Goal: Task Accomplishment & Management: Complete application form

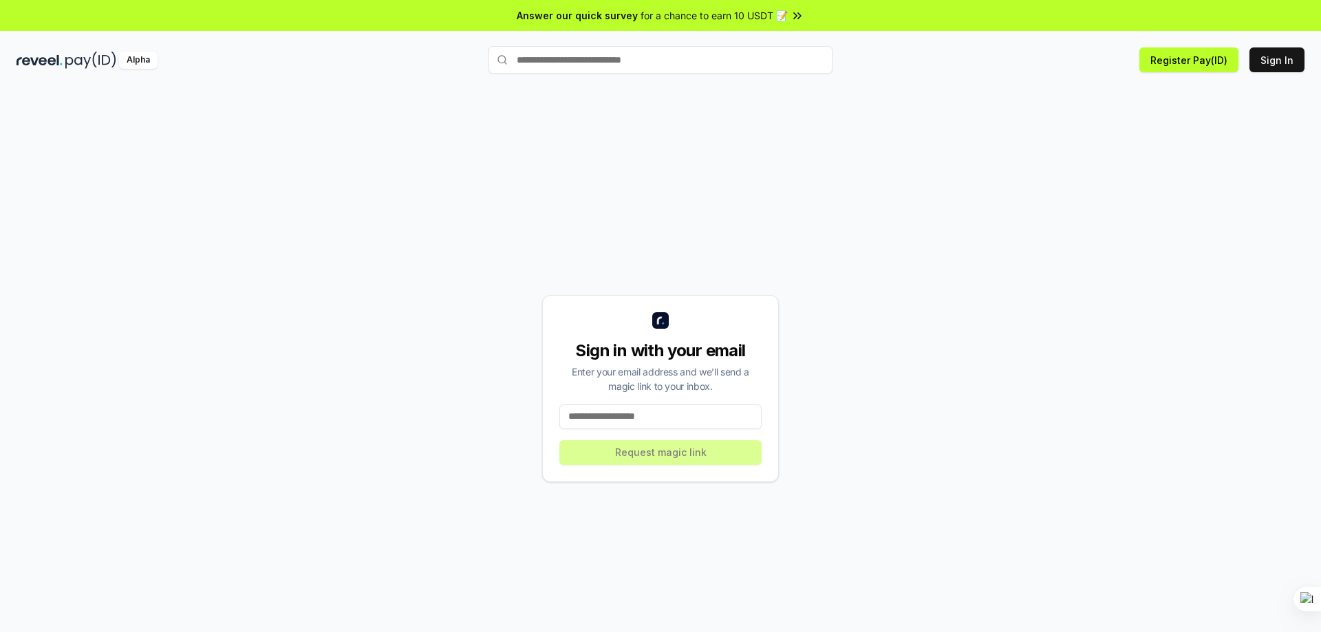
click at [629, 420] on input at bounding box center [660, 416] width 202 height 25
type input "**********"
click at [651, 445] on button "Request magic link" at bounding box center [660, 452] width 202 height 25
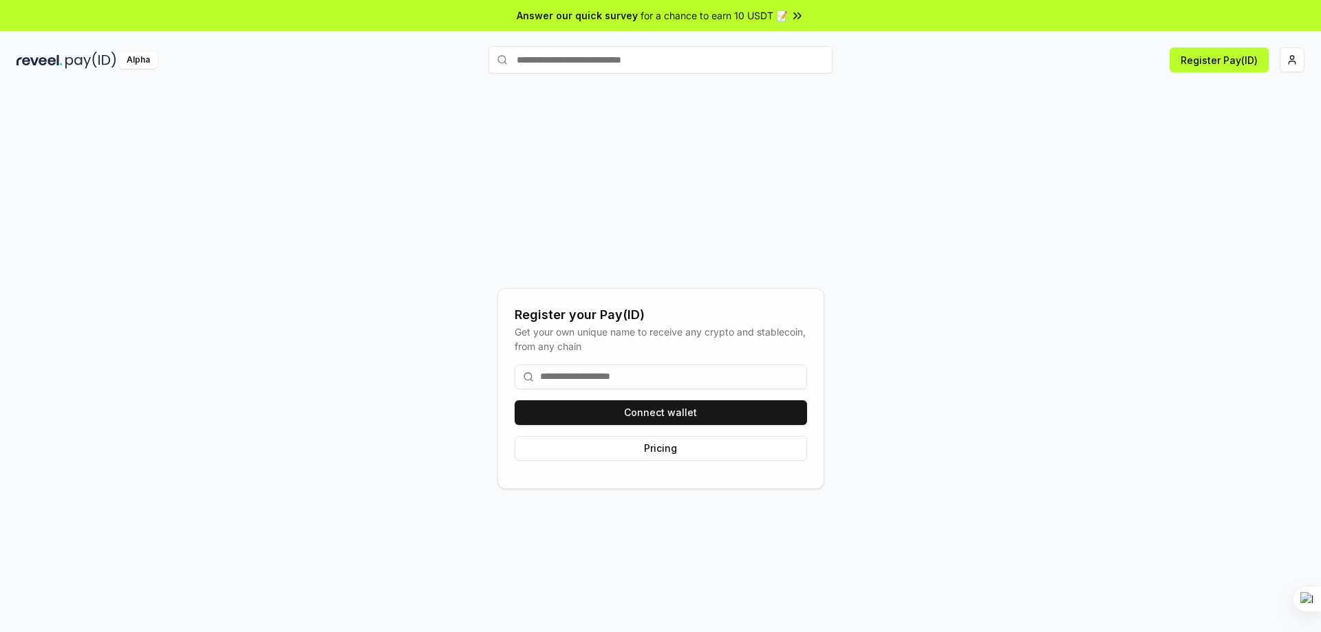
click at [746, 371] on input at bounding box center [660, 377] width 292 height 25
click at [699, 403] on button "Connect wallet" at bounding box center [660, 412] width 292 height 25
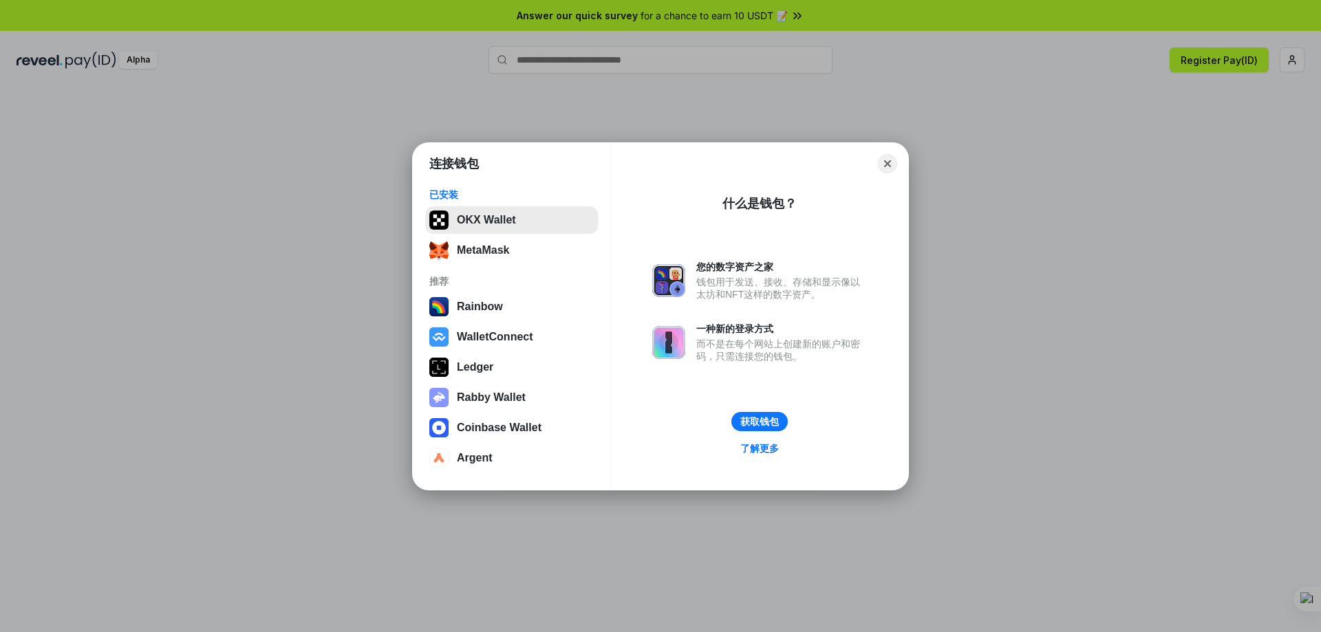
click at [491, 219] on button "OKX Wallet" at bounding box center [511, 220] width 173 height 28
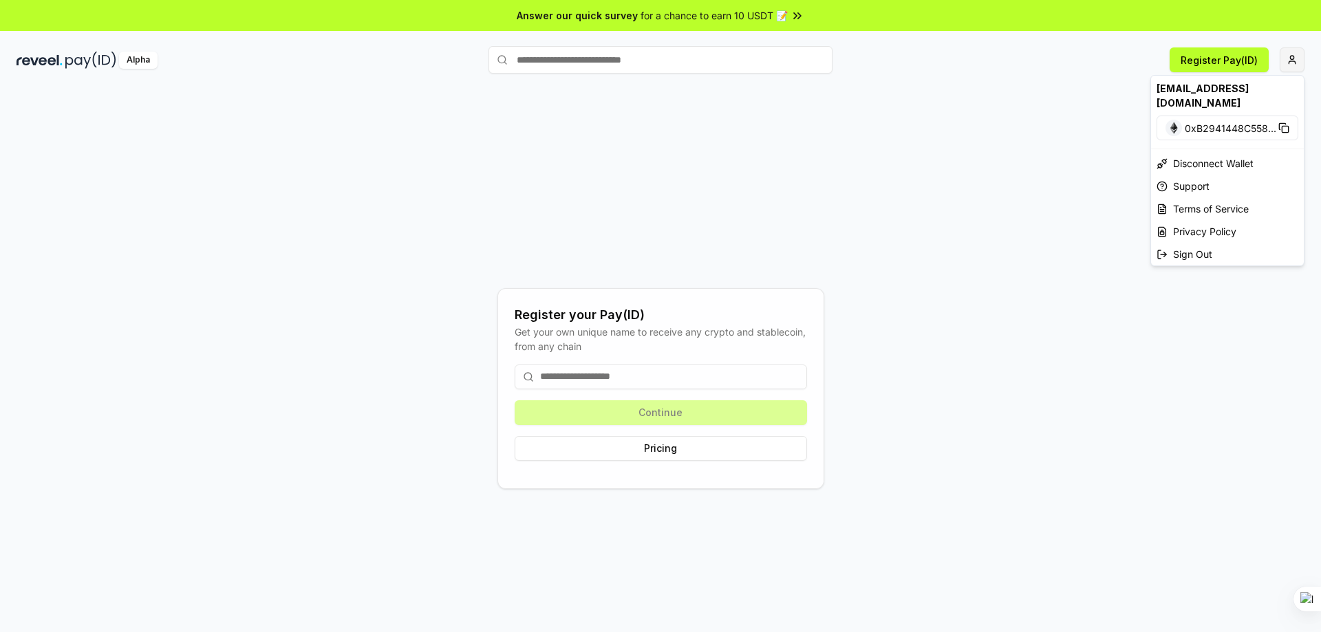
click at [1286, 58] on html "Answer our quick survey for a chance to earn 10 USDT 📝 Alpha Register Pay(ID) R…" at bounding box center [660, 316] width 1321 height 632
click at [725, 360] on html "Answer our quick survey for a chance to earn 10 USDT 📝 Alpha Register Pay(ID) R…" at bounding box center [660, 316] width 1321 height 632
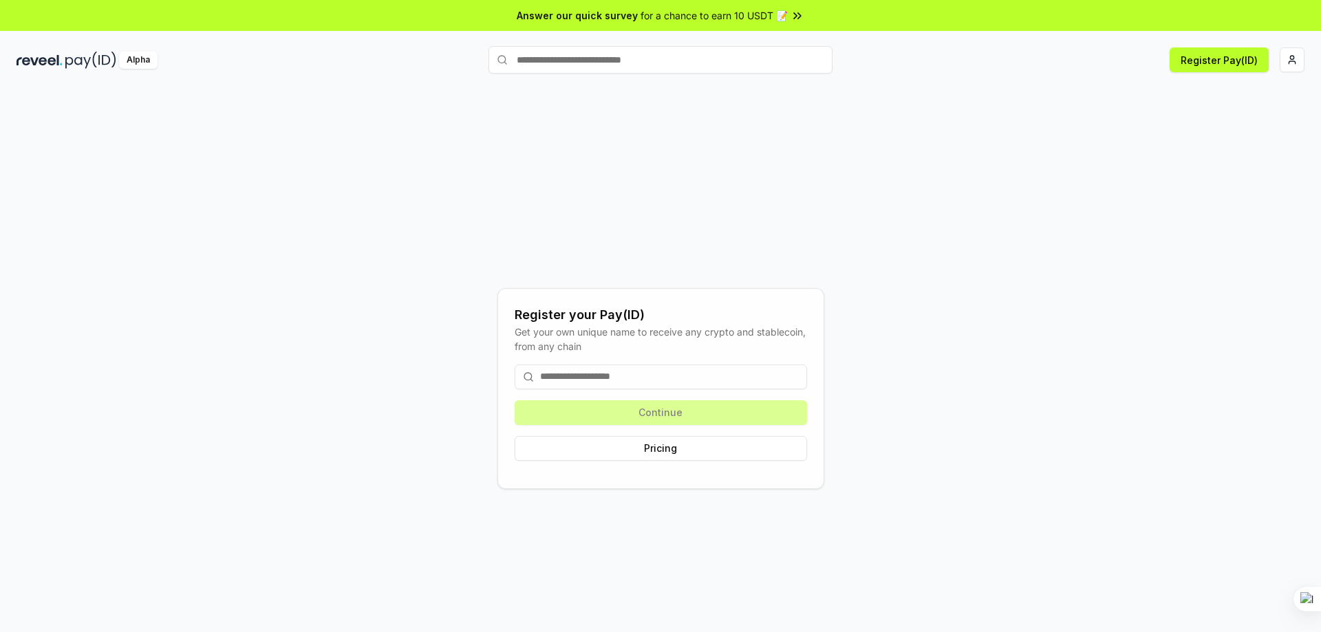
click at [689, 377] on input at bounding box center [660, 377] width 292 height 25
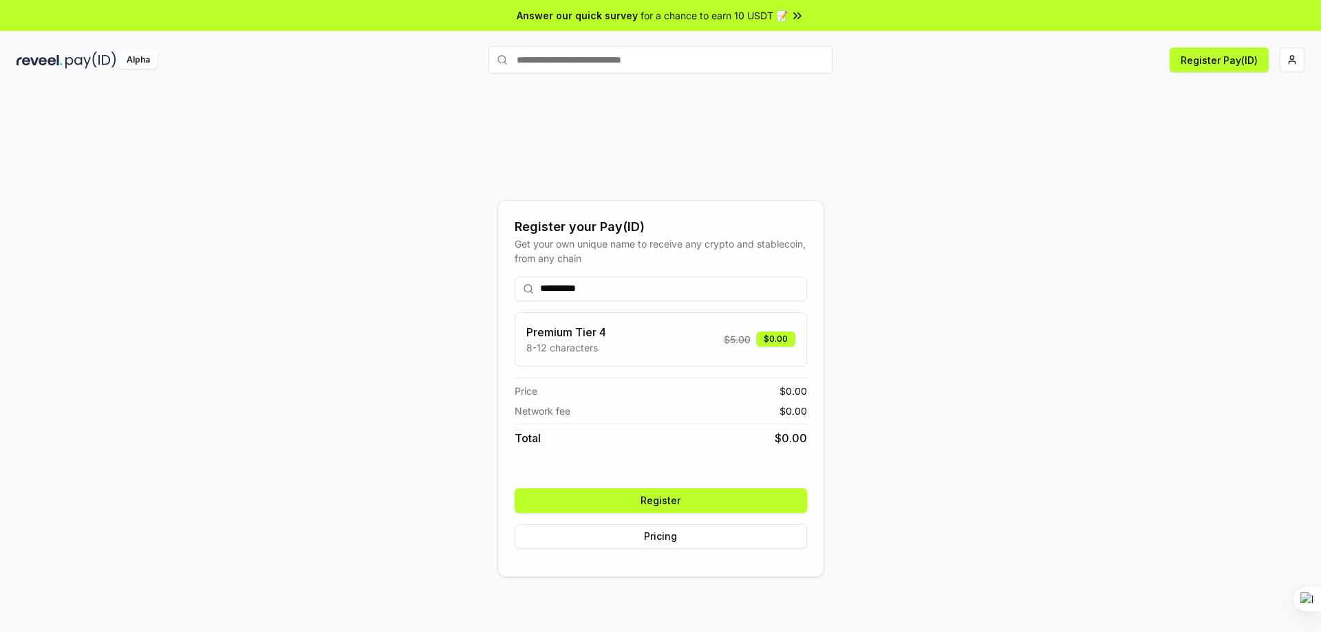
click at [574, 290] on input "**********" at bounding box center [660, 288] width 292 height 25
click at [574, 290] on input "*********" at bounding box center [660, 288] width 292 height 25
click at [554, 290] on input "********" at bounding box center [660, 288] width 292 height 25
type input "*********"
click at [589, 345] on p "8-12 characters" at bounding box center [566, 347] width 80 height 14
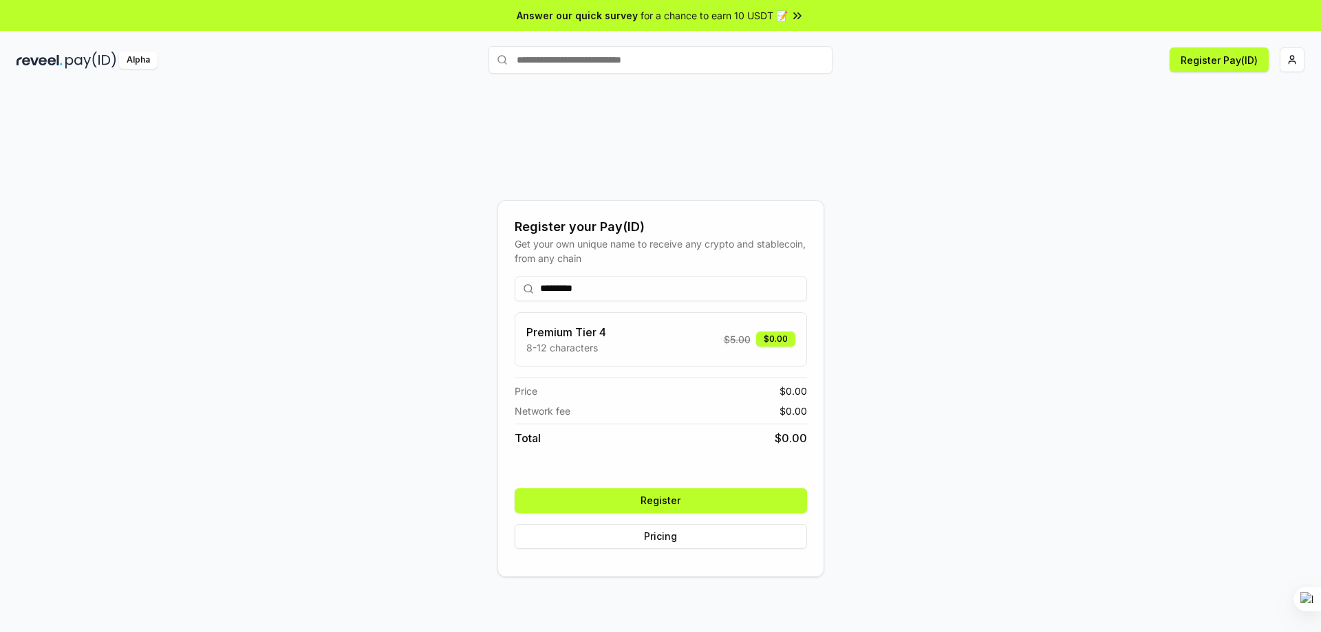
click at [641, 500] on button "Register" at bounding box center [660, 500] width 292 height 25
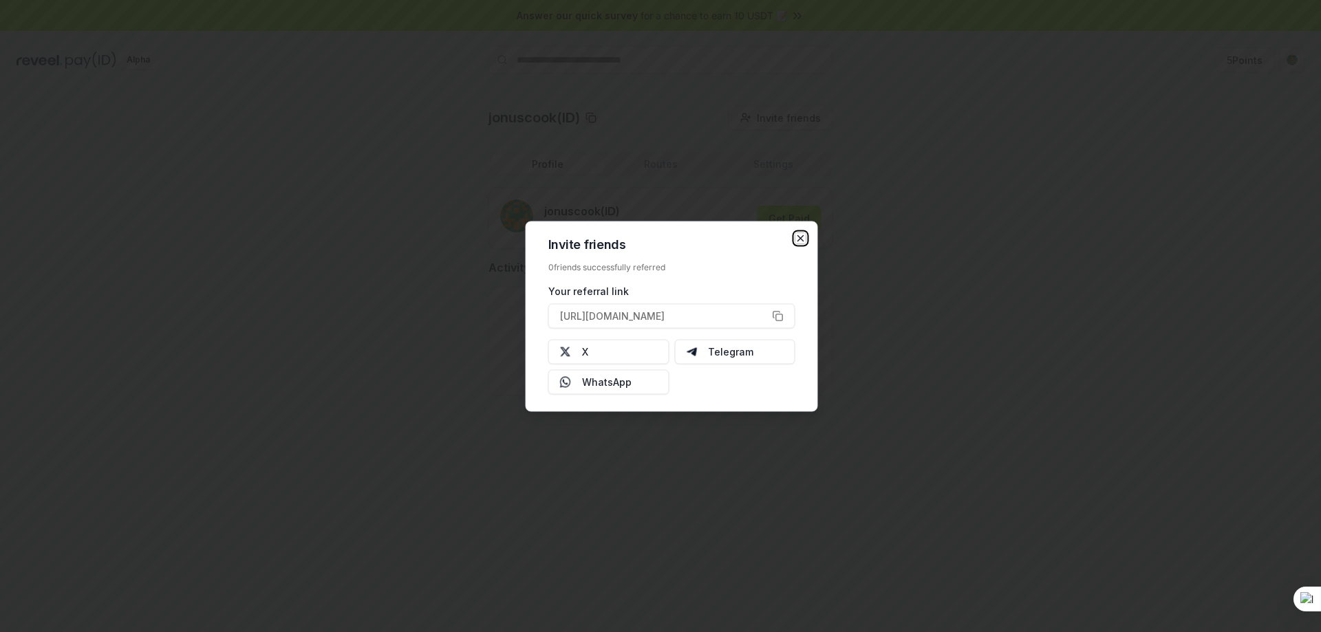
click at [798, 241] on icon "button" at bounding box center [801, 238] width 6 height 6
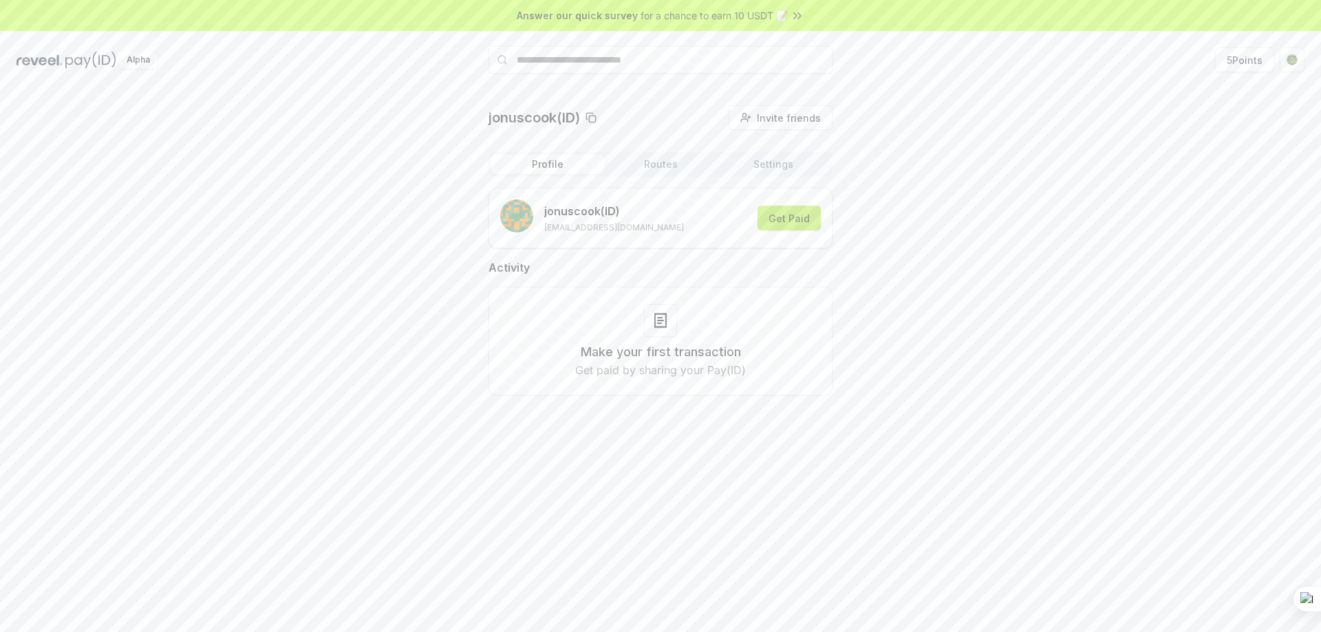
click at [783, 221] on button "Get Paid" at bounding box center [788, 218] width 63 height 25
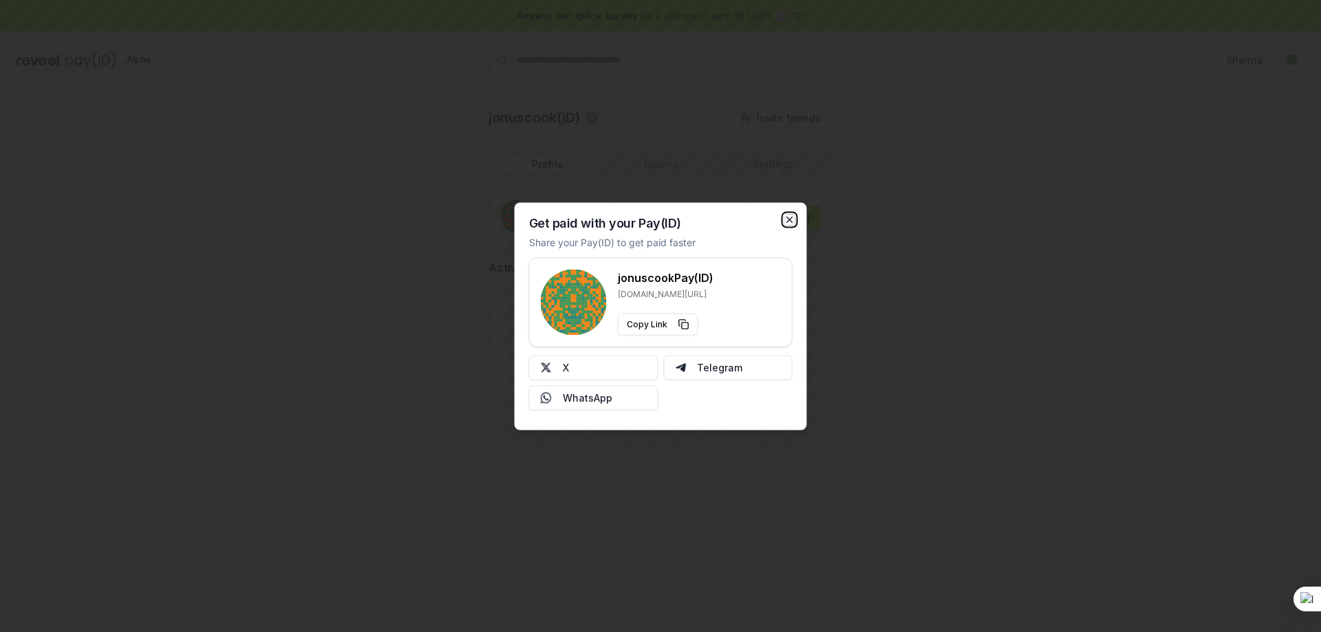
click at [790, 219] on icon "button" at bounding box center [790, 220] width 6 height 6
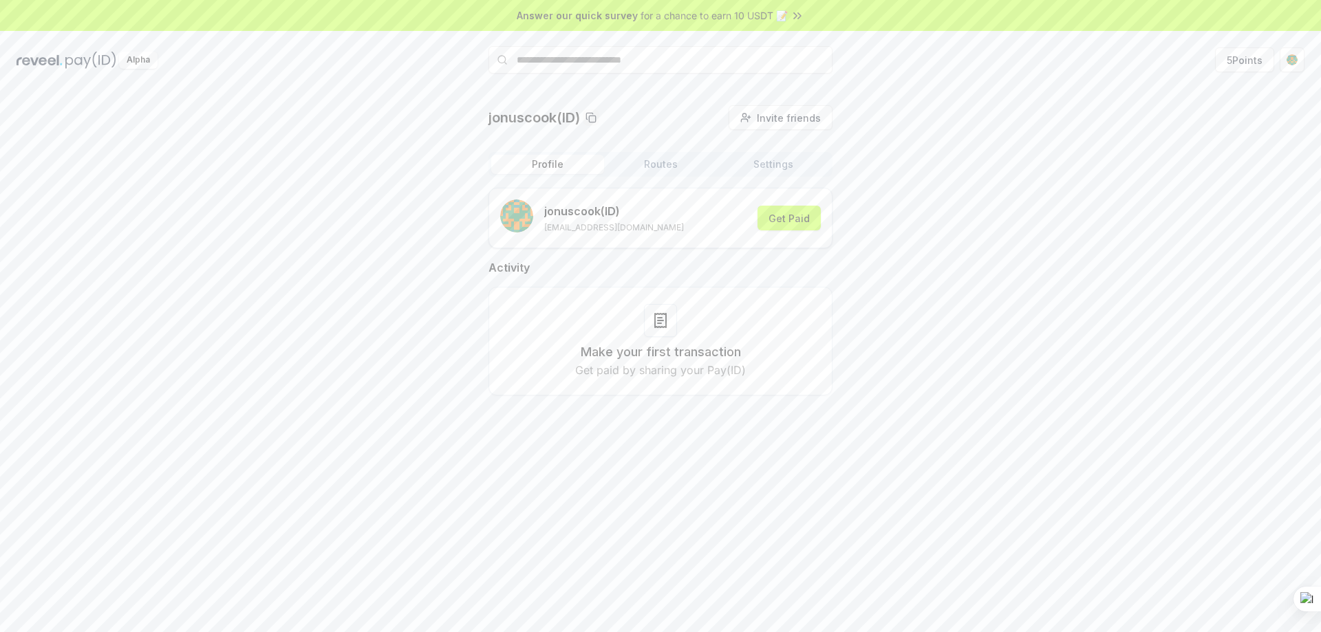
click at [949, 219] on div "jonuscook(ID) Invite friends Invite Profile Routes Settings jonuscook (ID) [EMA…" at bounding box center [661, 261] width 1288 height 312
click at [643, 159] on button "Routes" at bounding box center [660, 164] width 113 height 19
click at [766, 162] on button "Settings" at bounding box center [773, 164] width 113 height 19
click at [551, 161] on button "Profile" at bounding box center [547, 164] width 113 height 19
click at [224, 140] on div "jonuscook(ID) Invite friends Invite Profile Routes Settings jonuscook (ID) [EMA…" at bounding box center [661, 261] width 1288 height 312
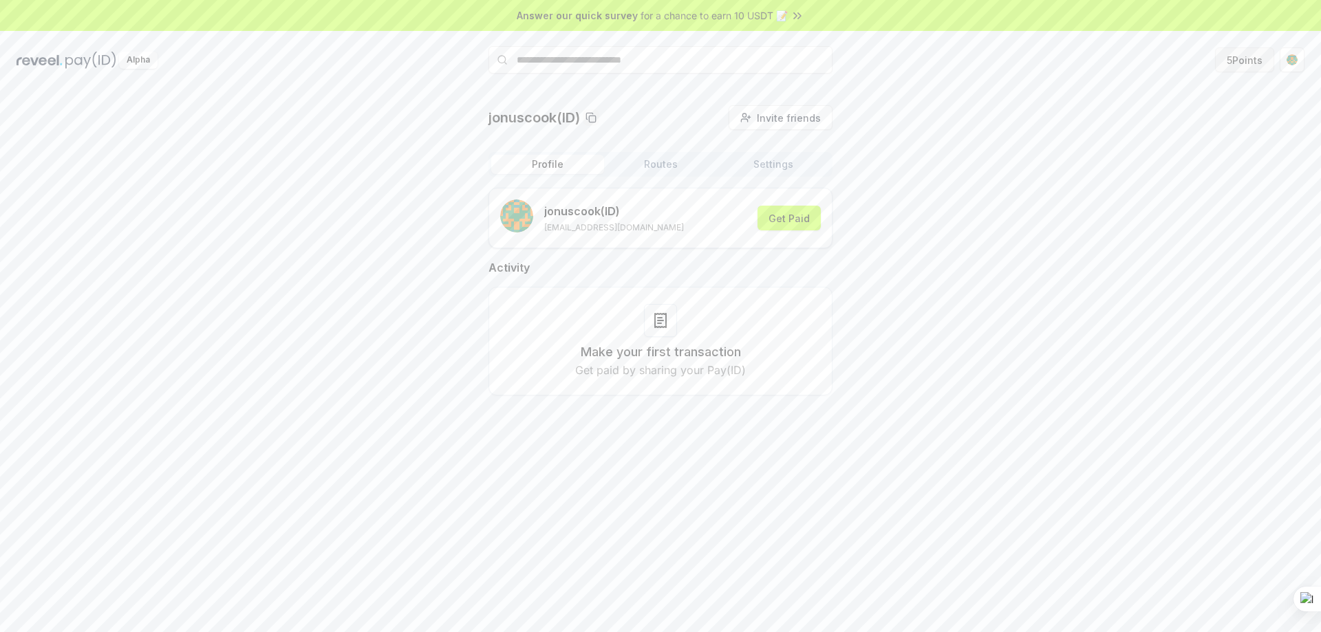
click at [1237, 56] on button "5 Points" at bounding box center [1244, 59] width 59 height 25
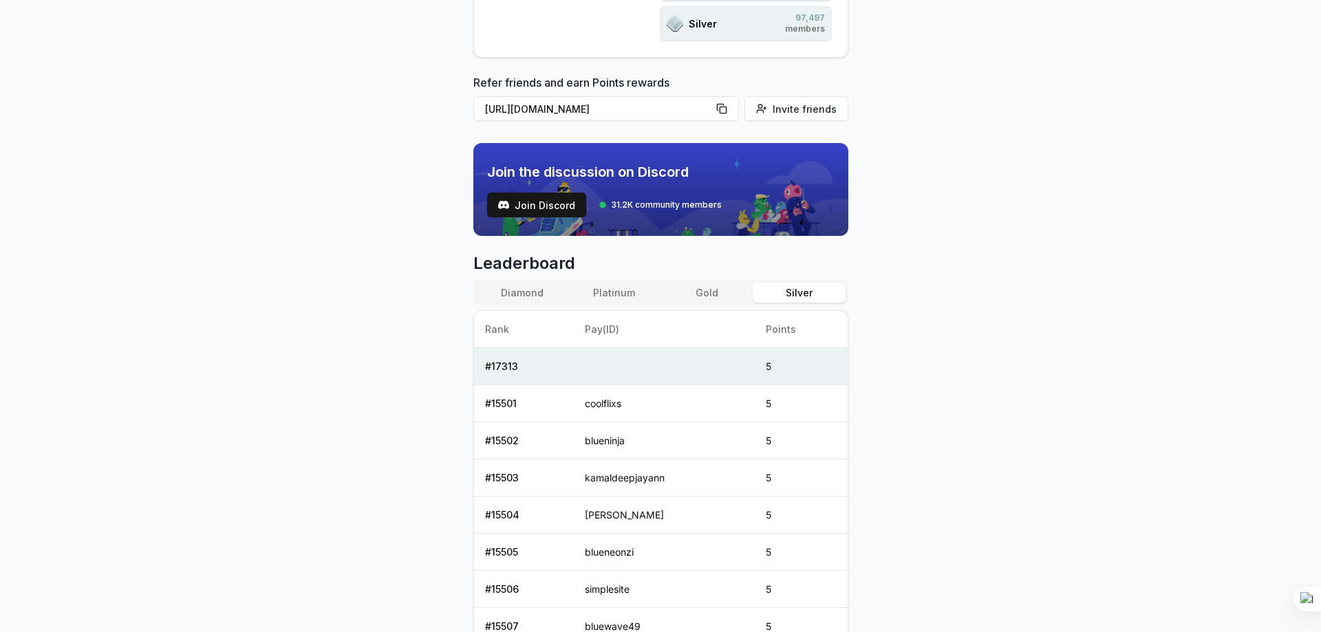
scroll to position [346, 0]
click at [954, 292] on div "Reveel Points 🚀 Earn Reveel Points by transacting and interacting with Reveel p…" at bounding box center [660, 29] width 1321 height 594
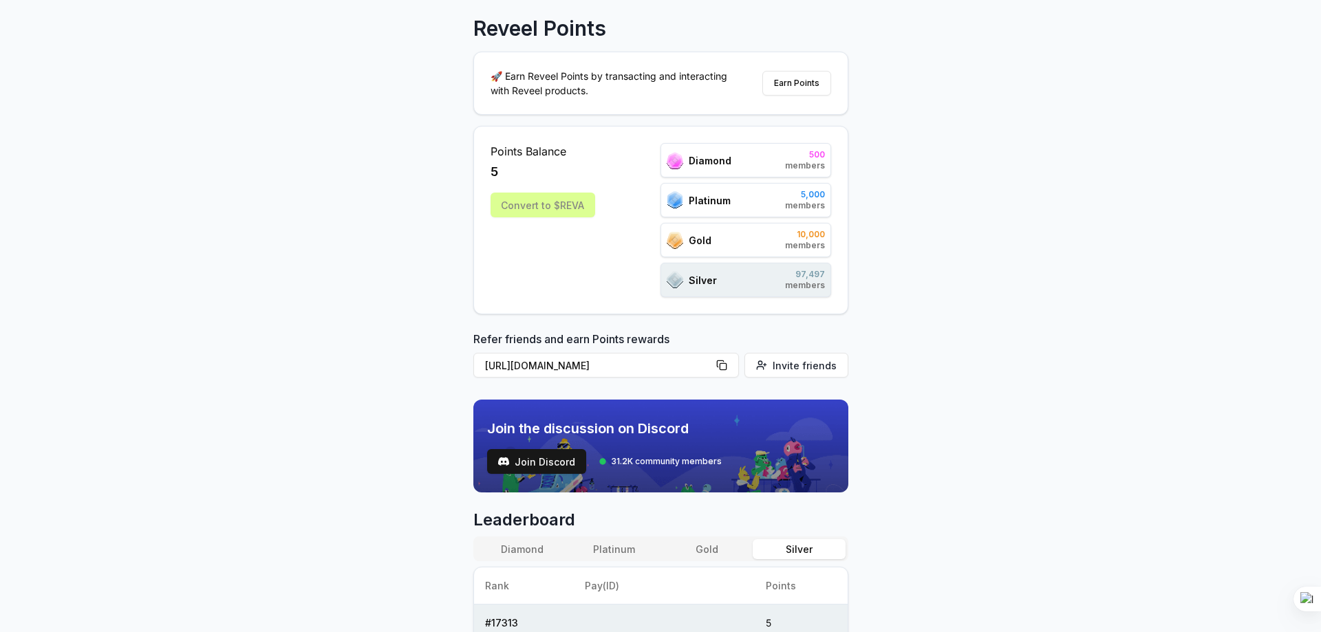
scroll to position [0, 0]
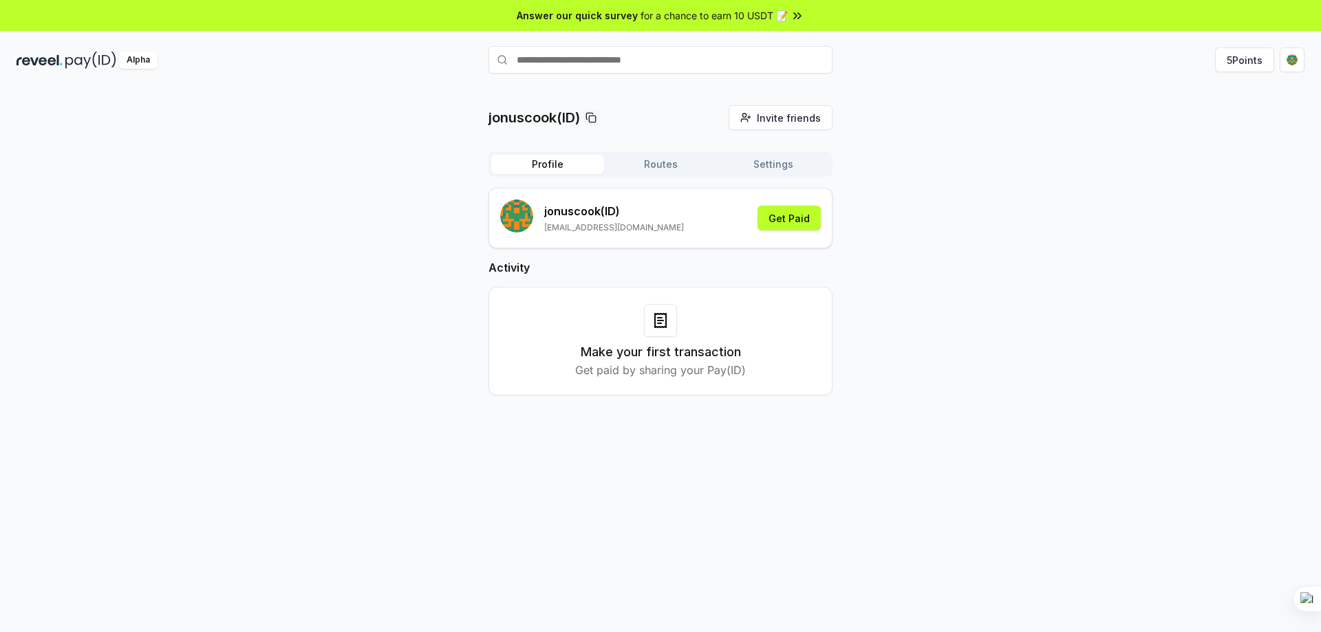
click at [515, 112] on p "jonuscook(ID)" at bounding box center [533, 117] width 91 height 19
click at [69, 61] on img at bounding box center [90, 60] width 51 height 17
click at [1033, 226] on div "jonuscook(ID) Invite friends Invite Profile Routes Settings jonuscook (ID) [EMA…" at bounding box center [661, 261] width 1288 height 312
